Goal: Information Seeking & Learning: Learn about a topic

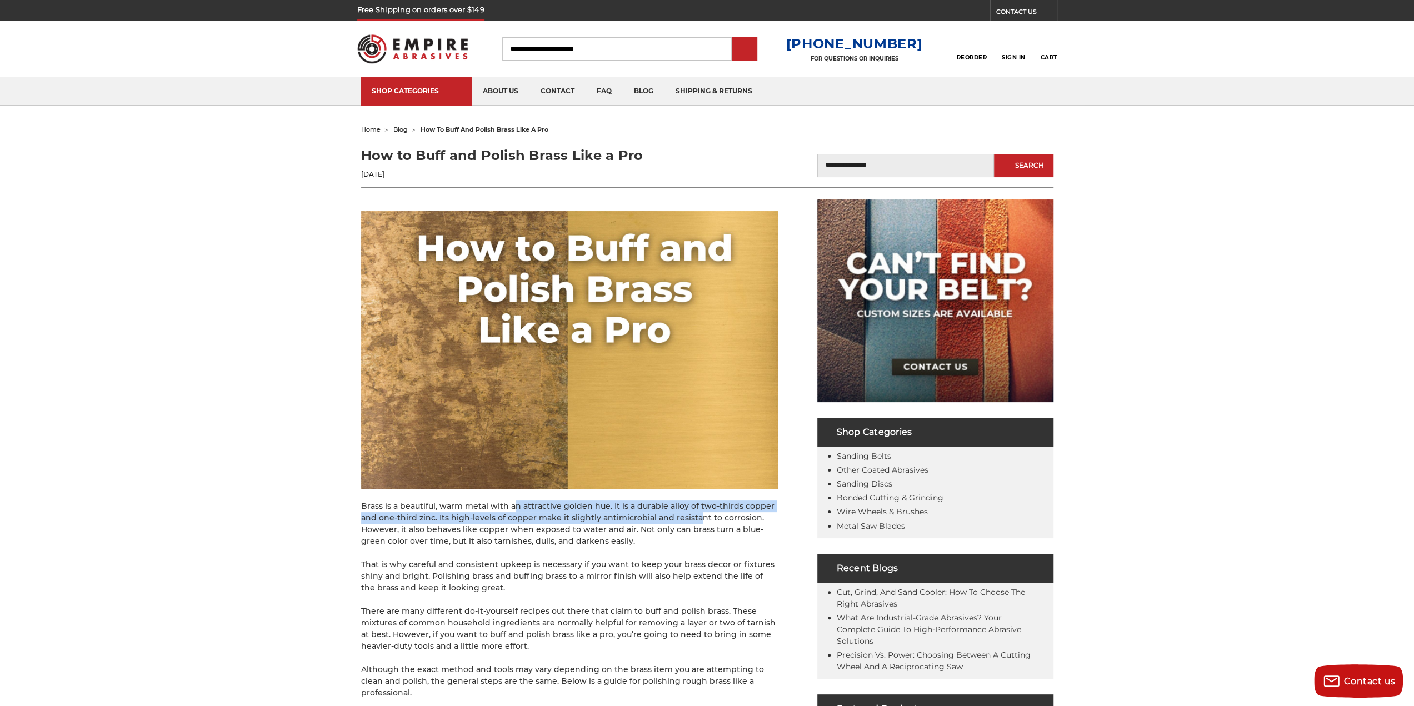
drag, startPoint x: 505, startPoint y: 510, endPoint x: 687, endPoint y: 515, distance: 181.1
click at [687, 515] on p "Brass is a beautiful, warm metal with an attractive golden hue. It is a durable…" at bounding box center [569, 523] width 417 height 47
drag, startPoint x: 425, startPoint y: 533, endPoint x: 655, endPoint y: 537, distance: 230.0
click at [653, 537] on p "Brass is a beautiful, warm metal with an attractive golden hue. It is a durable…" at bounding box center [569, 523] width 417 height 47
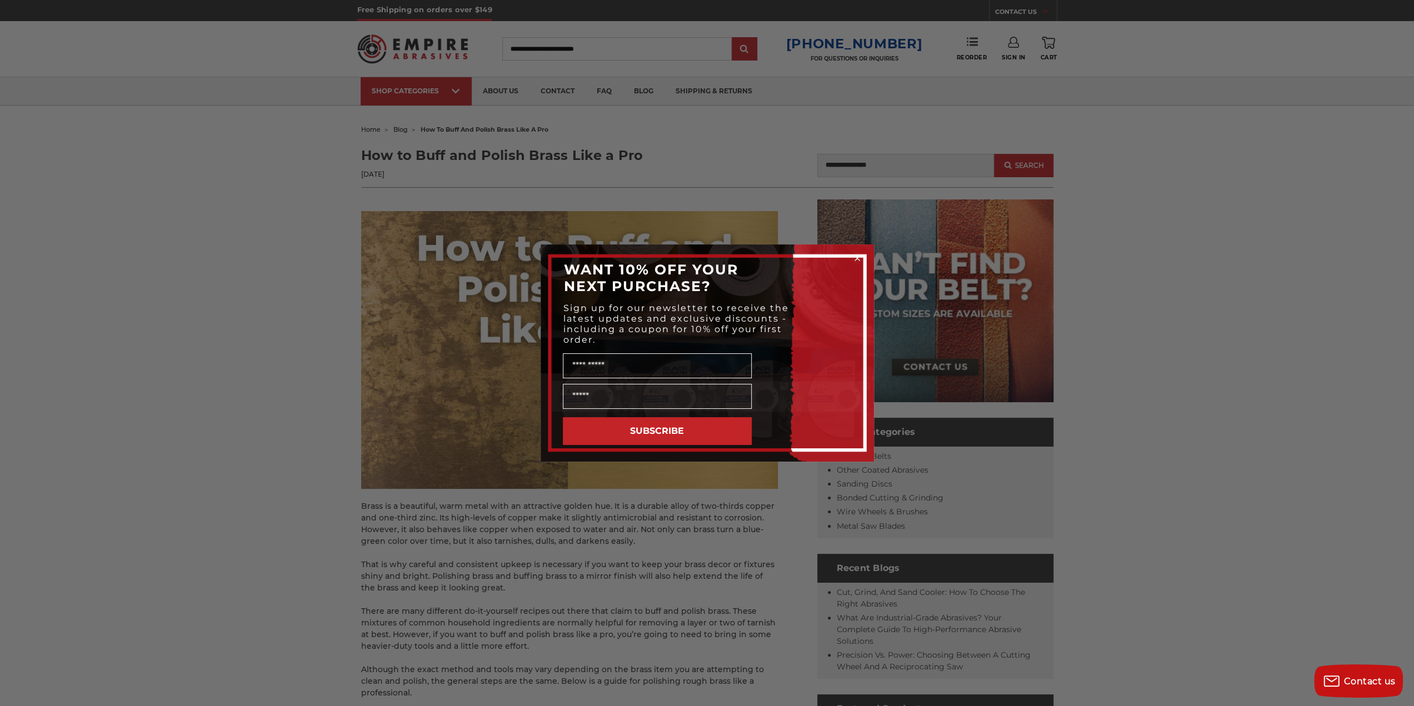
click at [859, 256] on circle "Close dialog" at bounding box center [857, 258] width 11 height 11
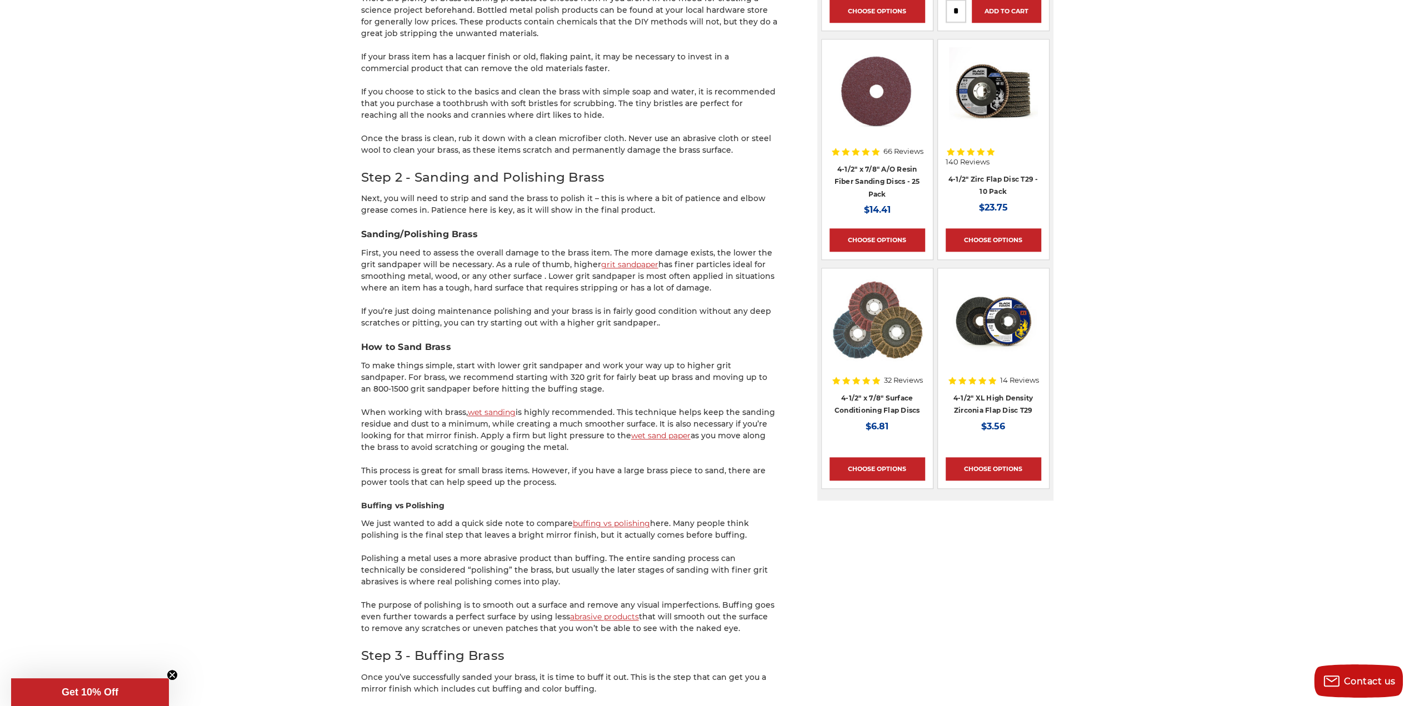
scroll to position [1278, 0]
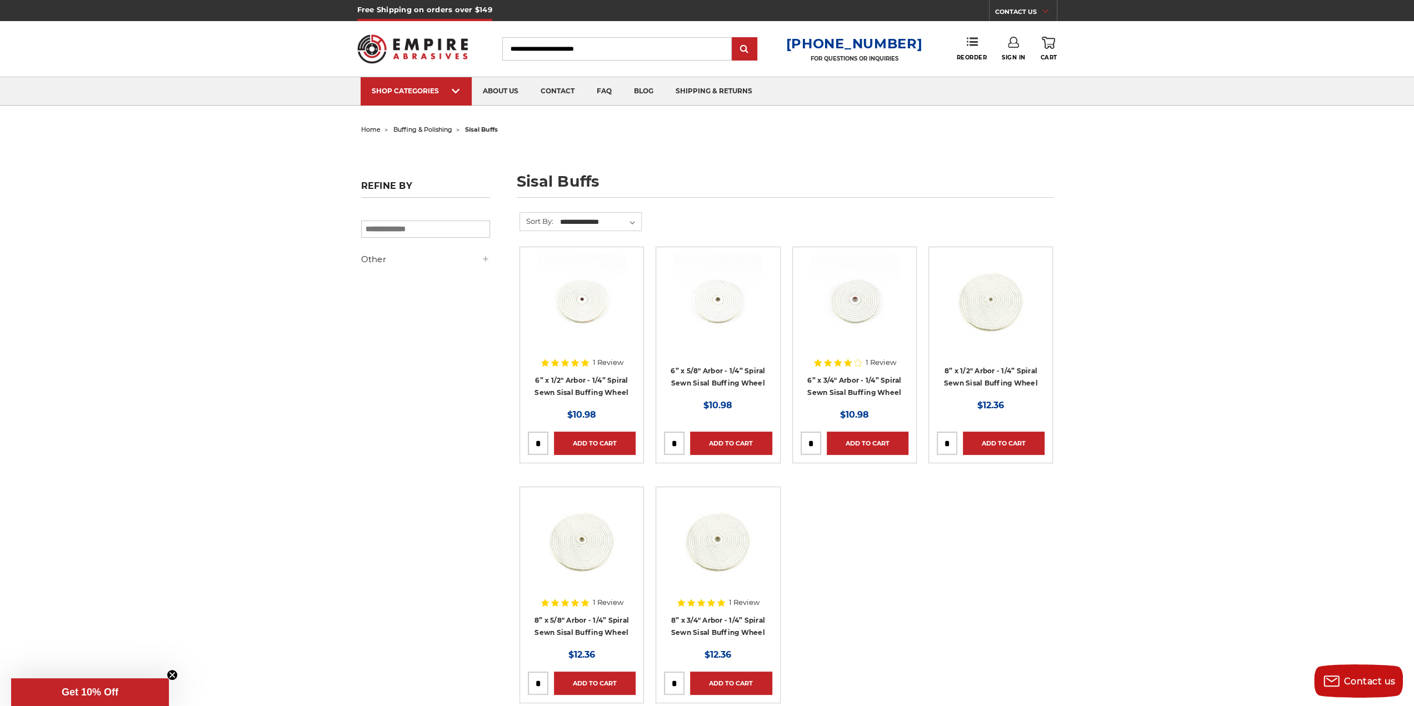
scroll to position [278, 0]
